Goal: Task Accomplishment & Management: Use online tool/utility

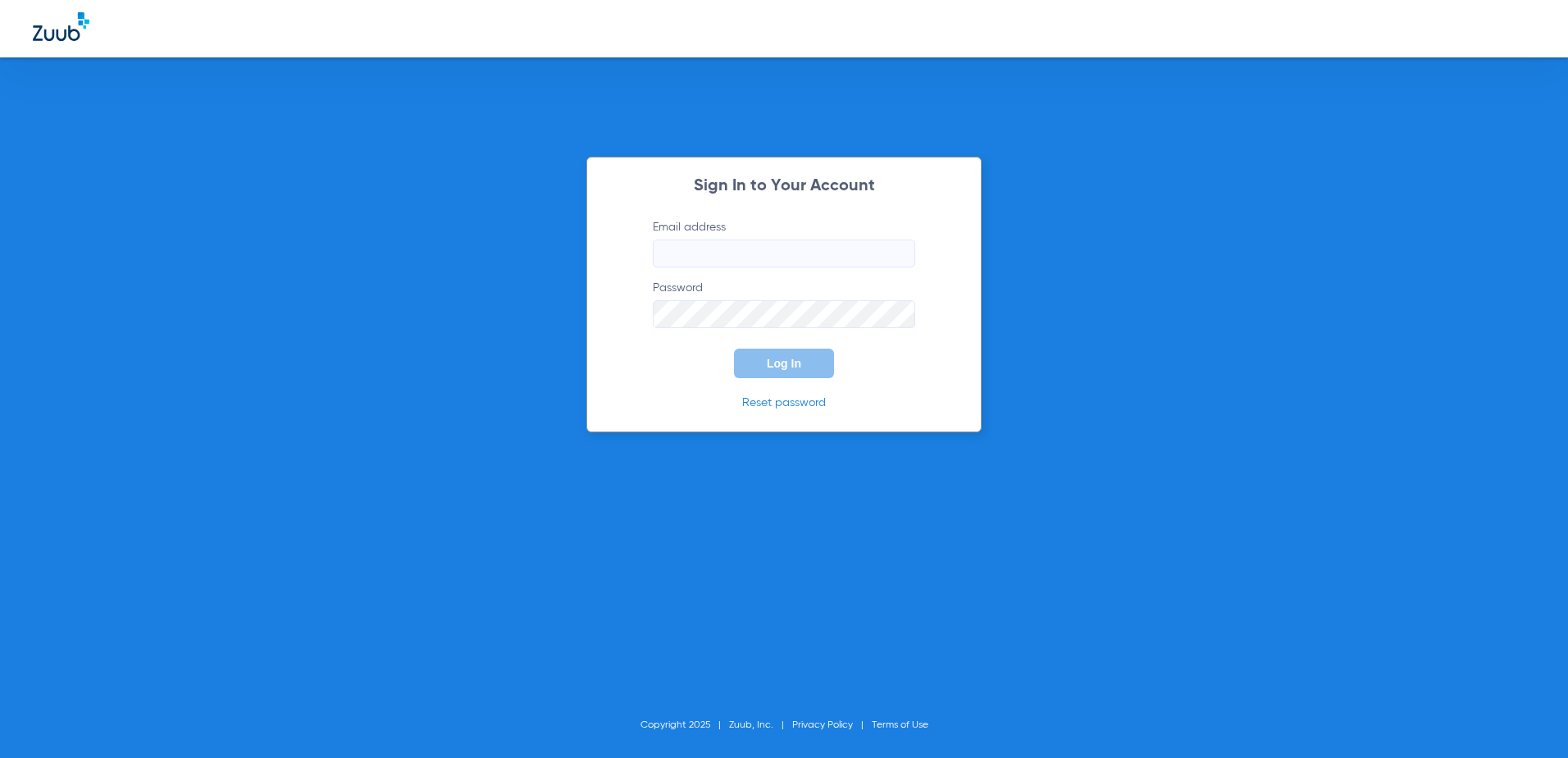
type input "[EMAIL_ADDRESS][DOMAIN_NAME]"
click at [780, 370] on button "Log In" at bounding box center [783, 363] width 100 height 30
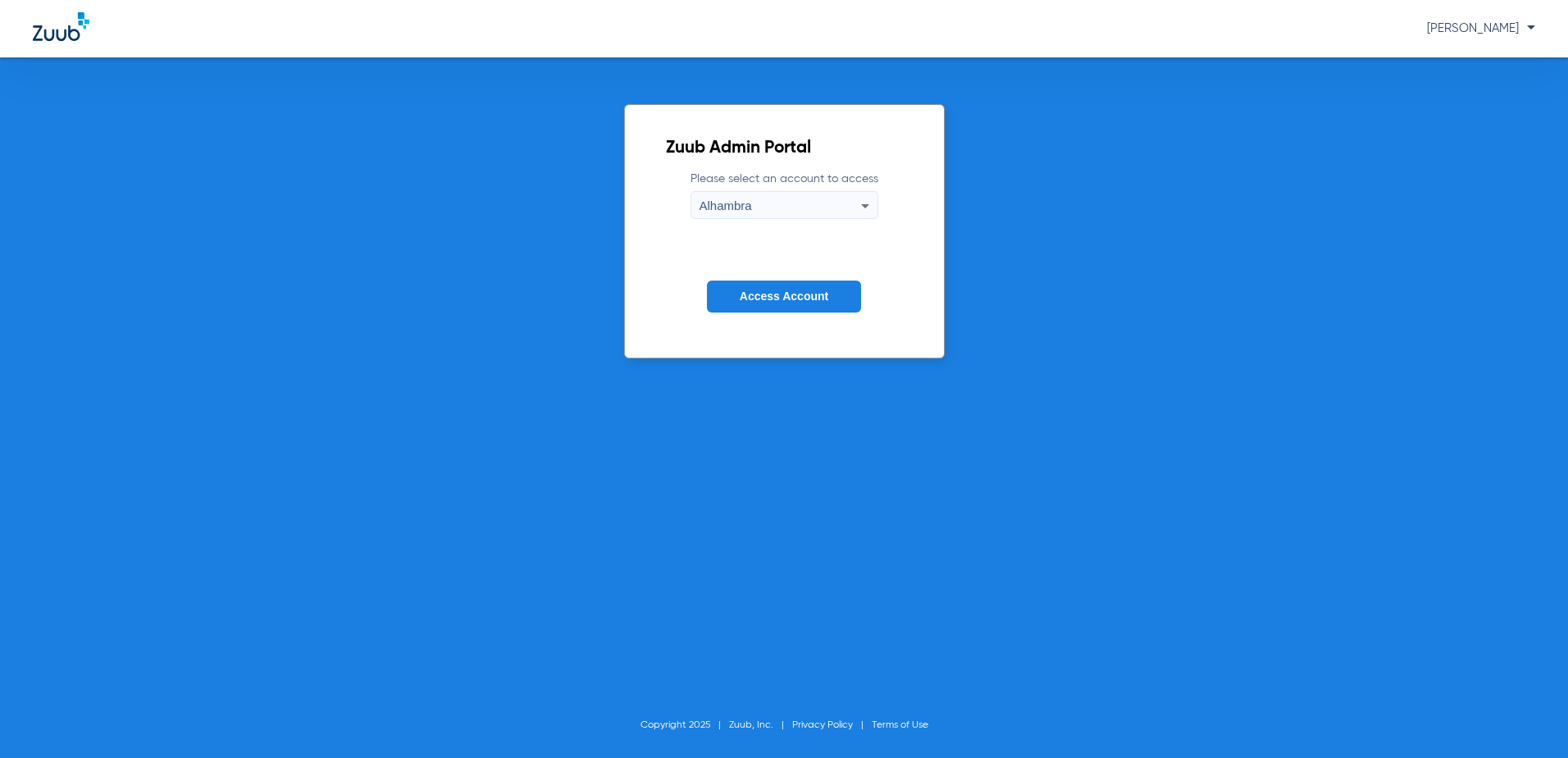
click at [744, 290] on span "Access Account" at bounding box center [784, 295] width 89 height 13
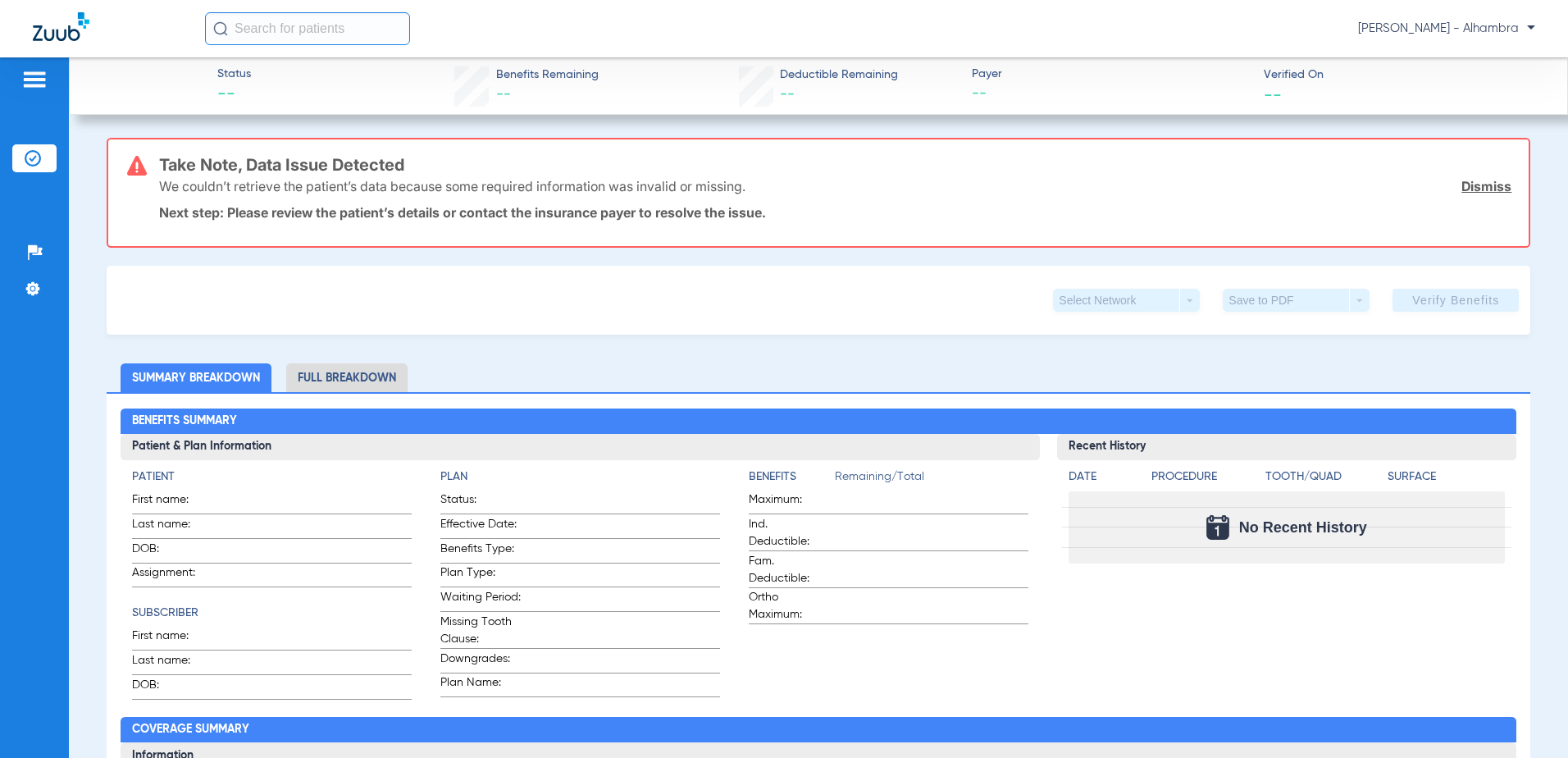
click at [24, 81] on img at bounding box center [34, 79] width 26 height 20
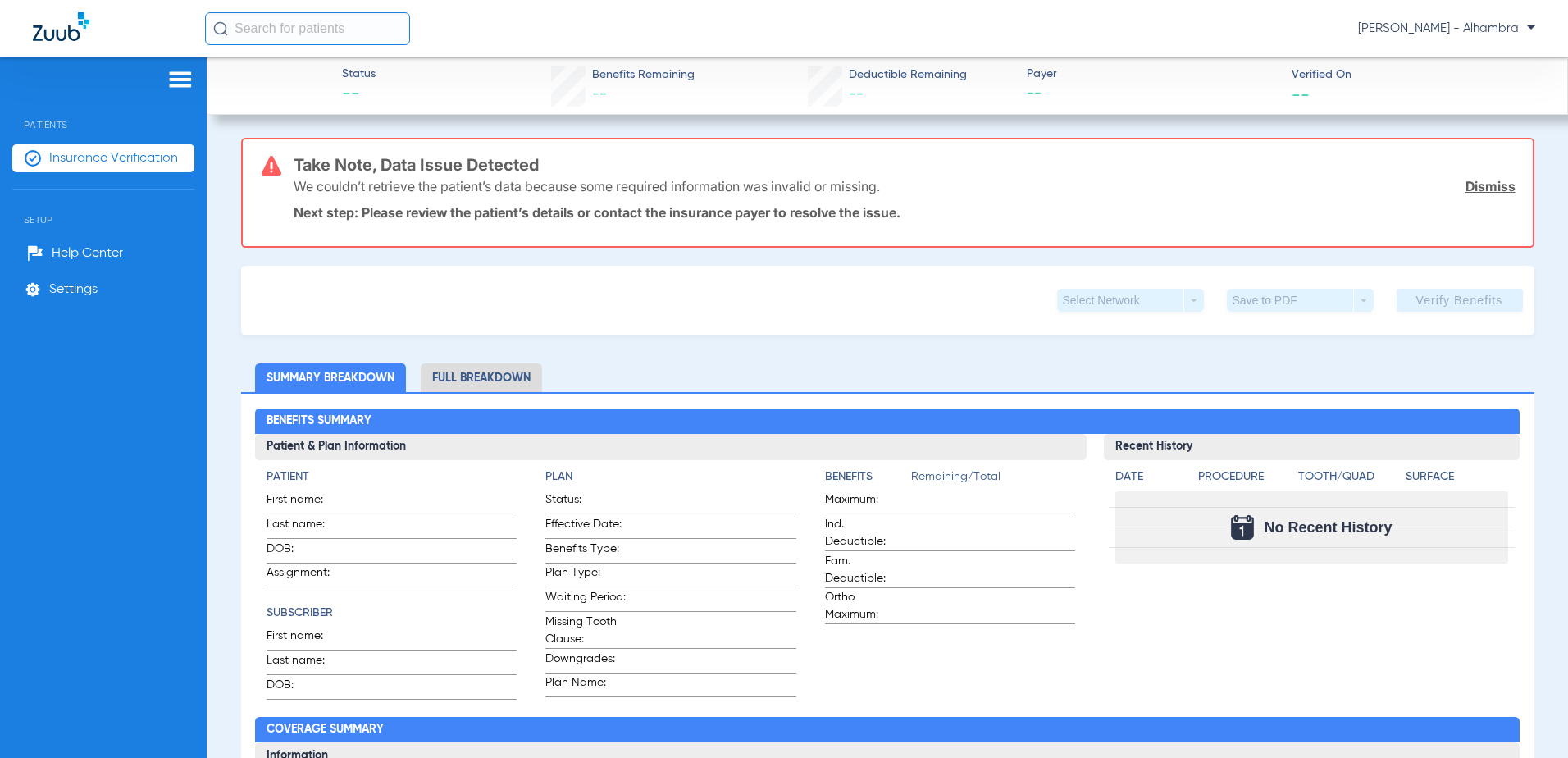
click at [104, 150] on span "Insurance Verification" at bounding box center [113, 158] width 129 height 17
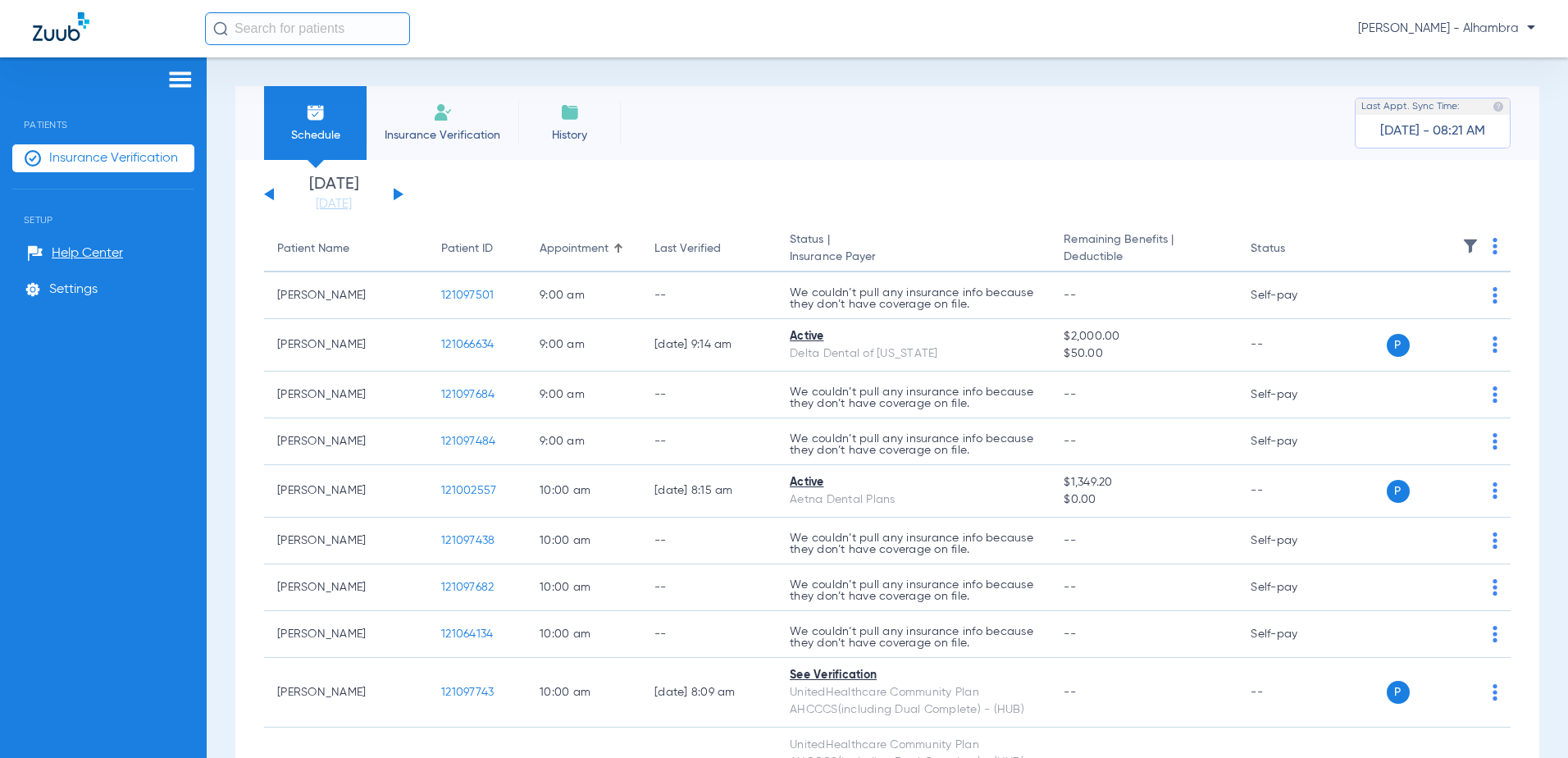
click at [397, 189] on div "[DATE] [DATE] [DATE] [DATE] [DATE] [DATE] [DATE] [DATE] [DATE] [DATE] [DATE] [D…" at bounding box center [334, 193] width 139 height 36
click at [397, 192] on button at bounding box center [398, 194] width 10 height 12
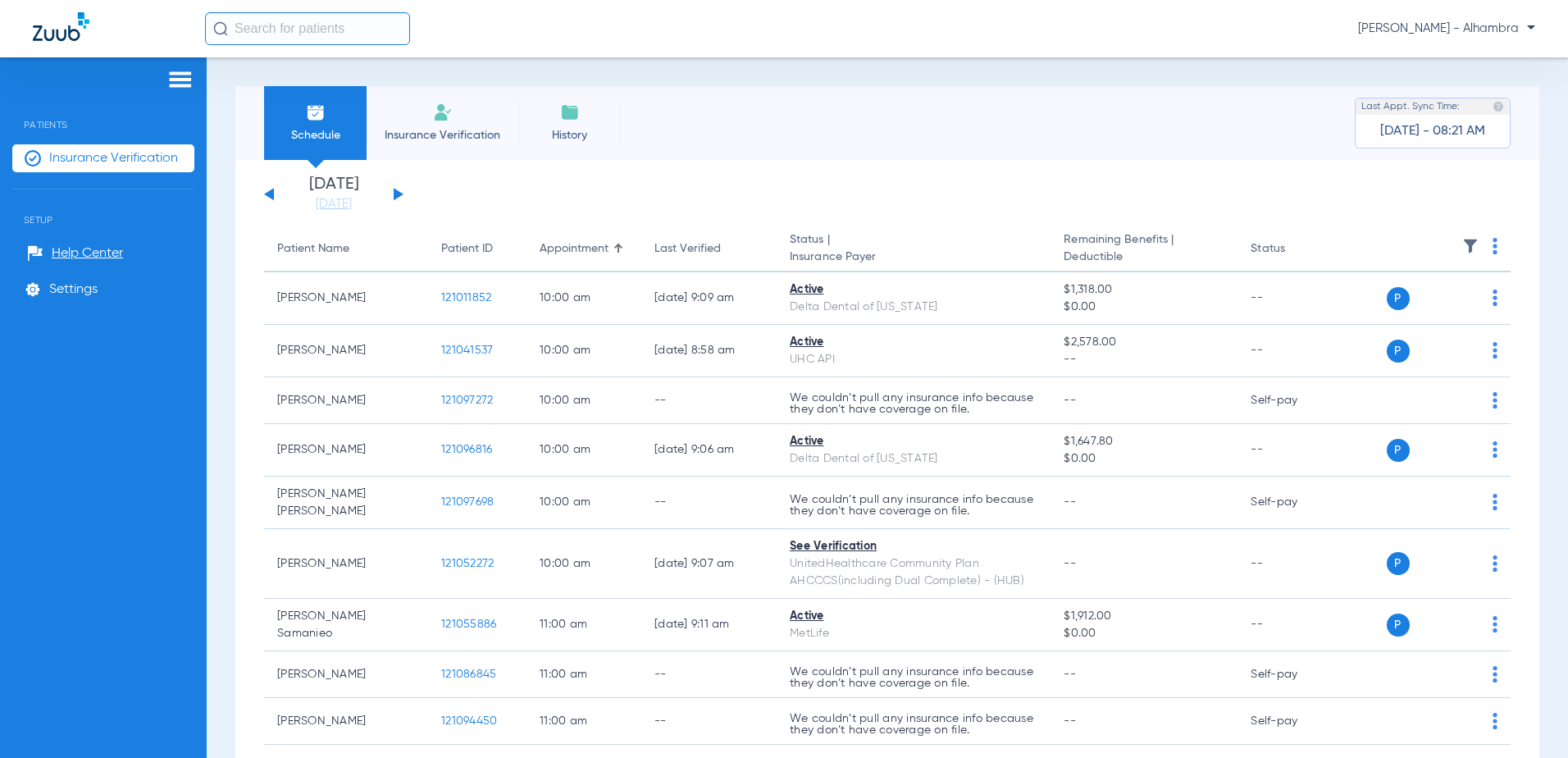
click at [1479, 247] on th at bounding box center [1429, 249] width 162 height 46
click at [1492, 252] on img at bounding box center [1495, 246] width 5 height 17
click at [1435, 311] on span "Verify All" at bounding box center [1422, 310] width 98 height 11
